Goal: Transaction & Acquisition: Purchase product/service

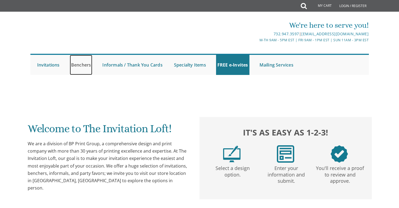
click at [81, 67] on link "Benchers" at bounding box center [81, 65] width 23 height 20
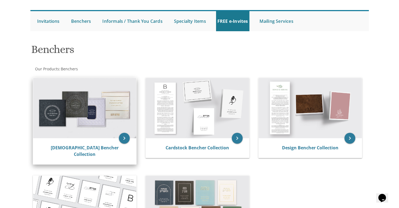
scroll to position [72, 0]
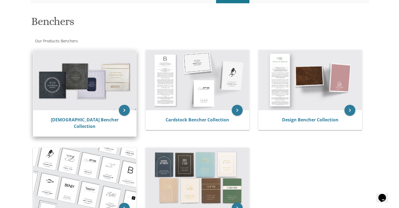
click at [68, 80] on img at bounding box center [85, 80] width 104 height 60
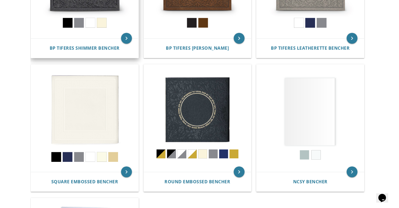
scroll to position [198, 0]
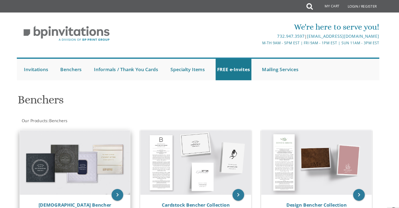
click at [83, 157] on img at bounding box center [85, 152] width 104 height 60
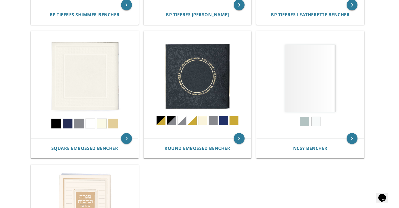
scroll to position [227, 0]
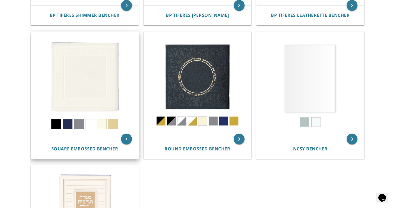
click at [84, 58] on img at bounding box center [85, 86] width 108 height 108
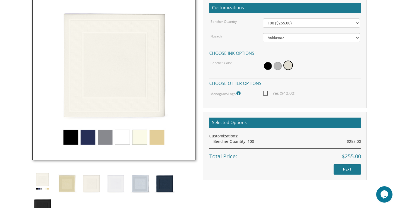
scroll to position [166, 0]
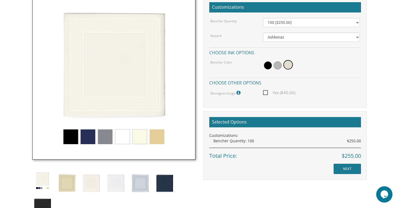
click at [84, 141] on img at bounding box center [113, 77] width 163 height 163
click at [174, 183] on img at bounding box center [165, 183] width 20 height 24
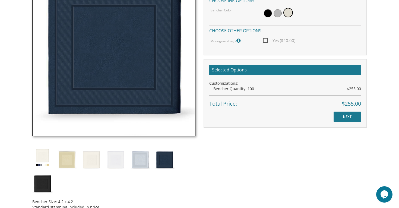
scroll to position [218, 0]
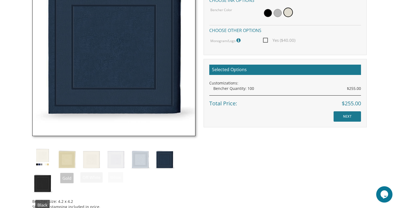
click at [49, 179] on img at bounding box center [42, 183] width 20 height 24
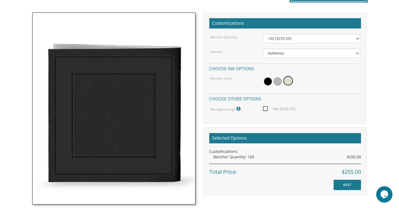
scroll to position [148, 0]
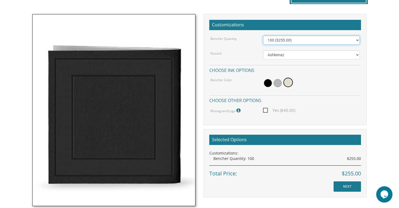
click at [300, 42] on select "100 ($255.00) 200 ($510.00) 300 ($765.00) 400 ($1,020.00) 500 ($1,275.00)" at bounding box center [311, 40] width 97 height 9
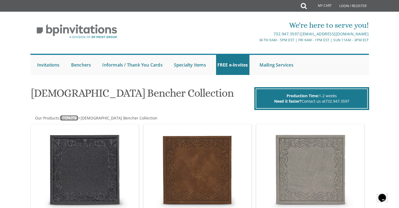
click at [75, 117] on span "Benchers" at bounding box center [69, 118] width 17 height 5
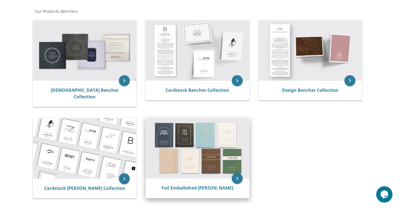
scroll to position [104, 0]
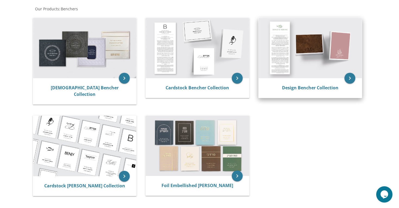
click at [306, 45] on img at bounding box center [311, 48] width 104 height 60
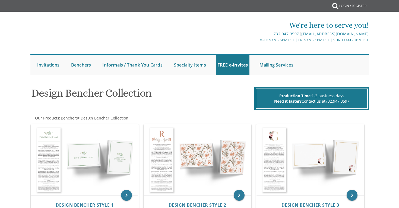
click at [310, 87] on div "Design Bencher Collection Production Time: 1-2 business days Need it faster? Co…" at bounding box center [199, 96] width 345 height 27
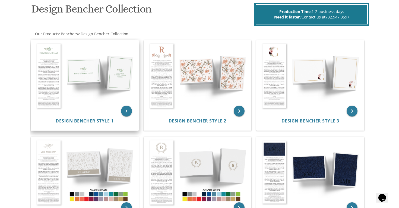
scroll to position [85, 0]
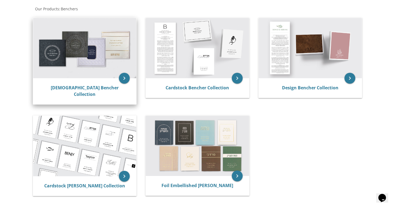
click at [98, 61] on img at bounding box center [85, 48] width 104 height 60
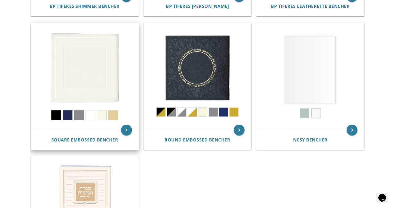
scroll to position [237, 0]
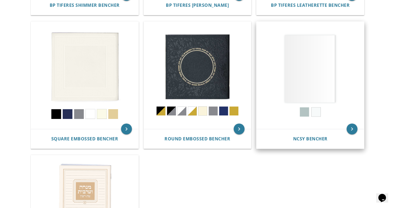
click at [308, 112] on img at bounding box center [311, 76] width 108 height 108
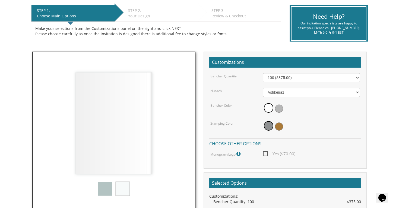
scroll to position [112, 0]
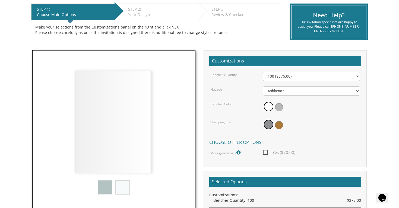
click at [277, 109] on span at bounding box center [279, 107] width 8 height 8
click at [265, 124] on span at bounding box center [269, 125] width 10 height 10
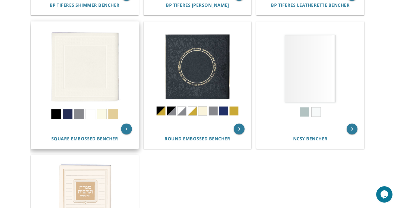
click at [103, 68] on img at bounding box center [85, 76] width 108 height 108
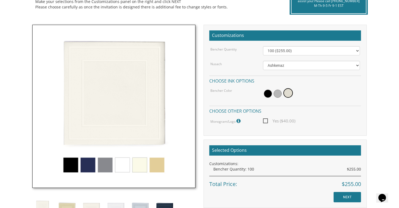
scroll to position [139, 0]
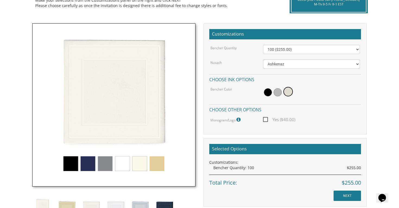
click at [267, 96] on span at bounding box center [268, 92] width 8 height 8
click at [83, 170] on img at bounding box center [113, 104] width 163 height 163
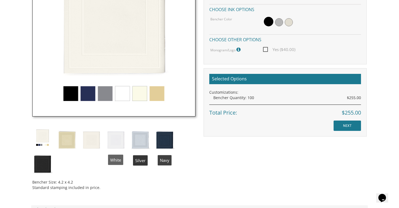
click at [164, 138] on img at bounding box center [165, 139] width 20 height 24
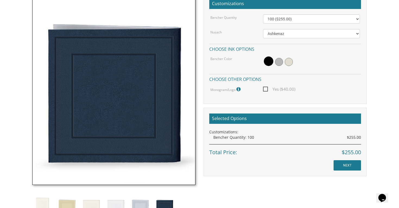
scroll to position [169, 0]
